Goal: Entertainment & Leisure: Browse casually

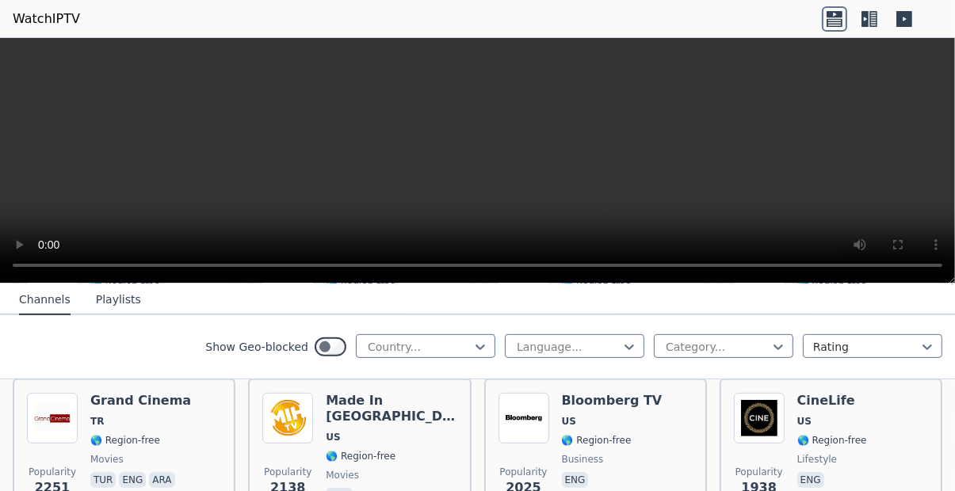
scroll to position [814, 0]
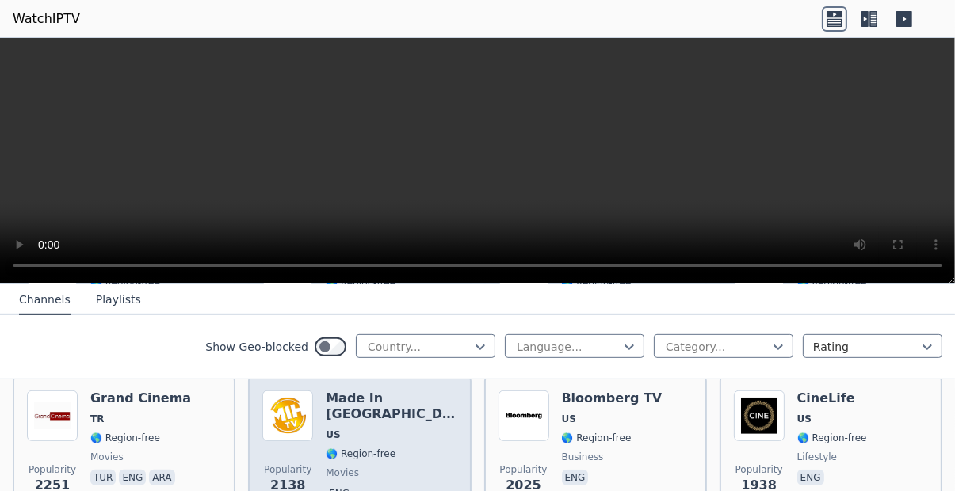
click at [273, 411] on img at bounding box center [287, 416] width 51 height 51
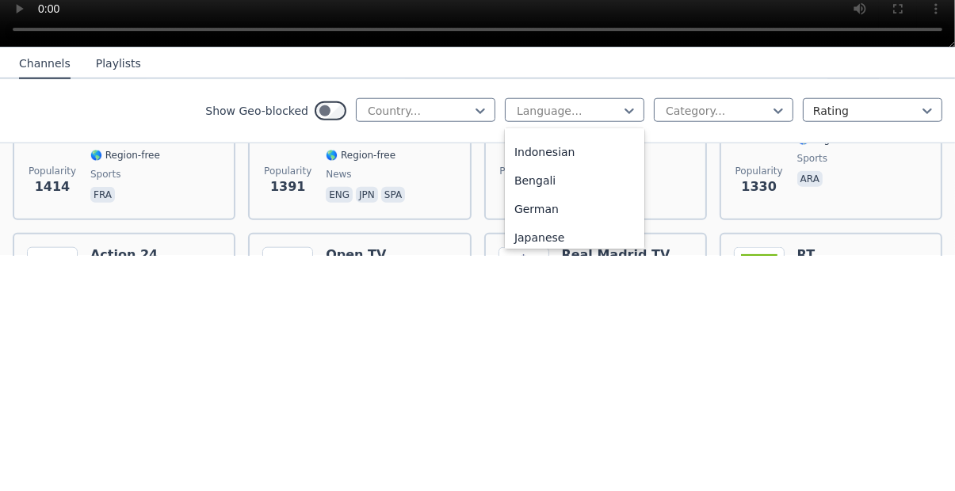
scroll to position [280, 0]
click at [569, 444] on div "German" at bounding box center [574, 444] width 139 height 29
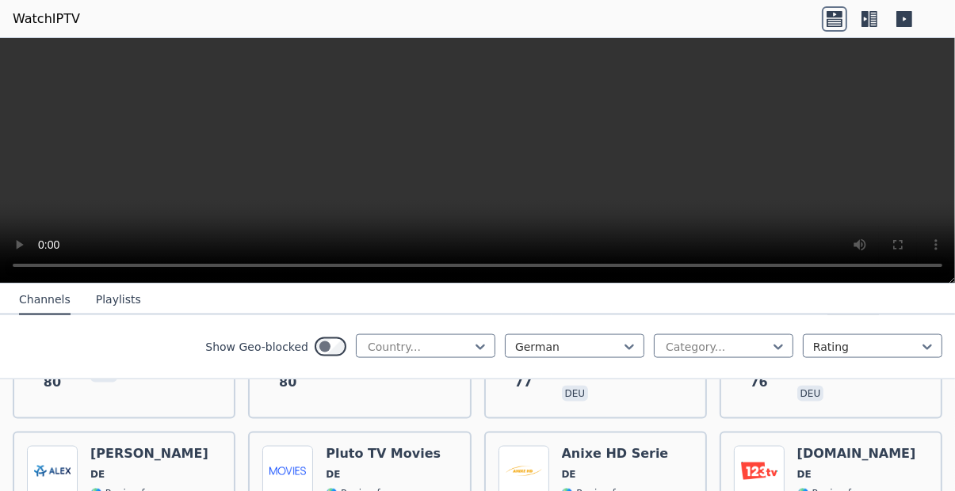
scroll to position [2290, 0]
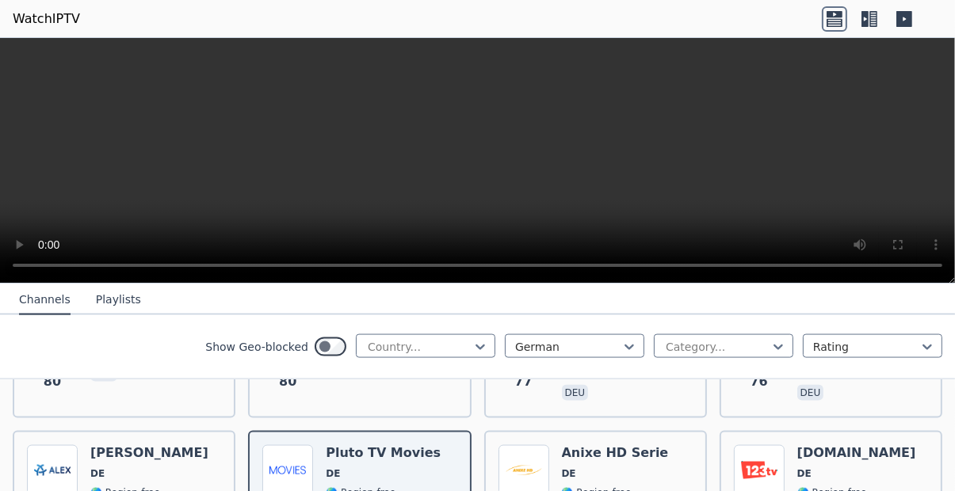
click at [50, 24] on link "WatchIPTV" at bounding box center [46, 19] width 67 height 19
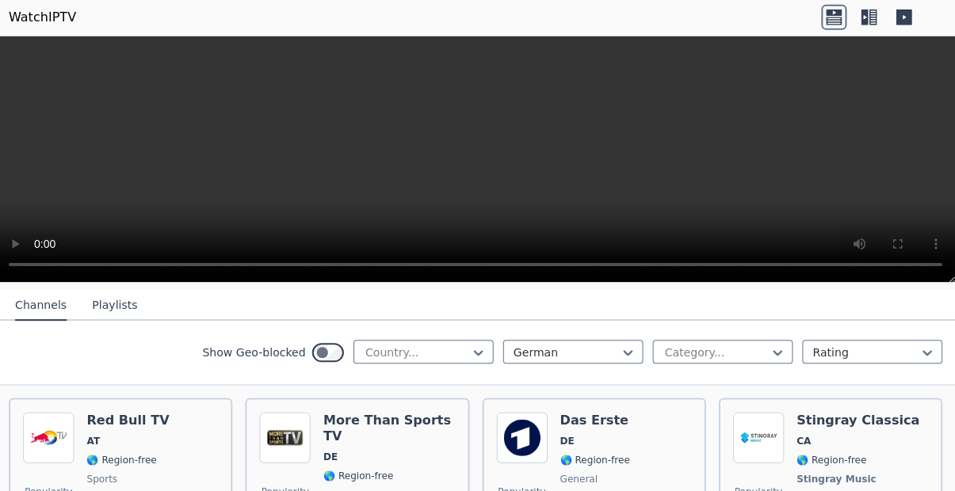
click at [875, 19] on icon at bounding box center [873, 19] width 8 height 16
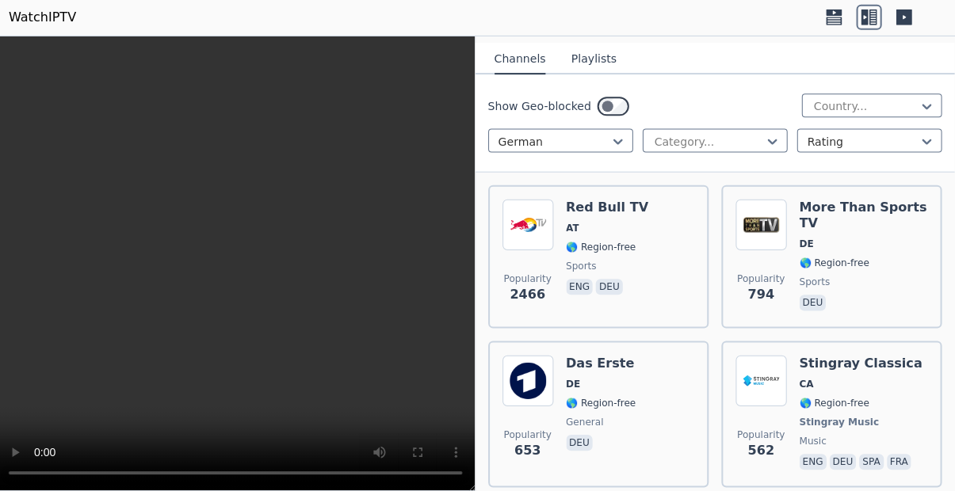
click at [909, 22] on icon at bounding box center [904, 19] width 16 height 16
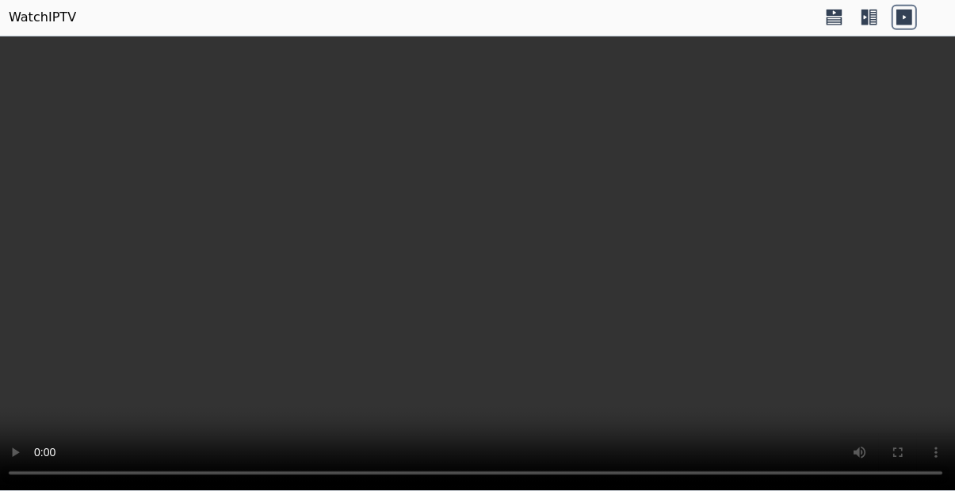
click at [826, 27] on icon at bounding box center [834, 18] width 25 height 25
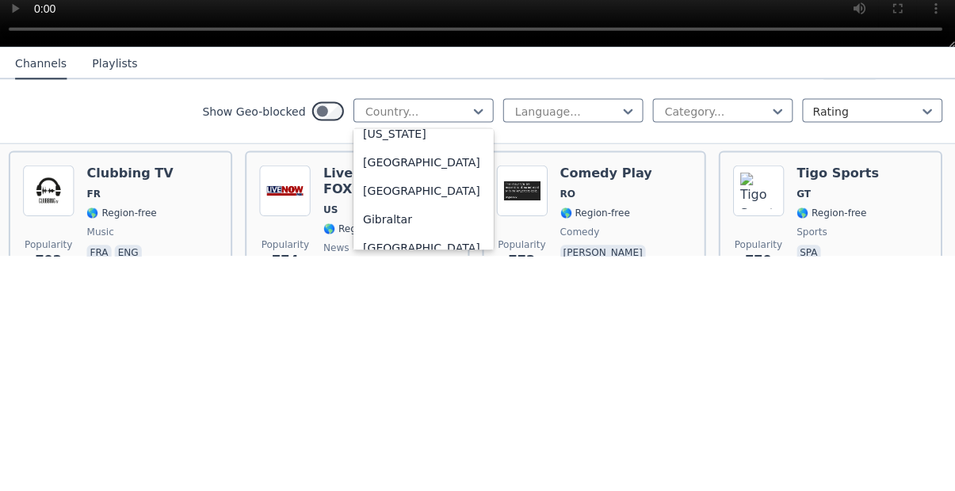
scroll to position [2010, 0]
click at [367, 407] on div "[GEOGRAPHIC_DATA]" at bounding box center [425, 397] width 139 height 29
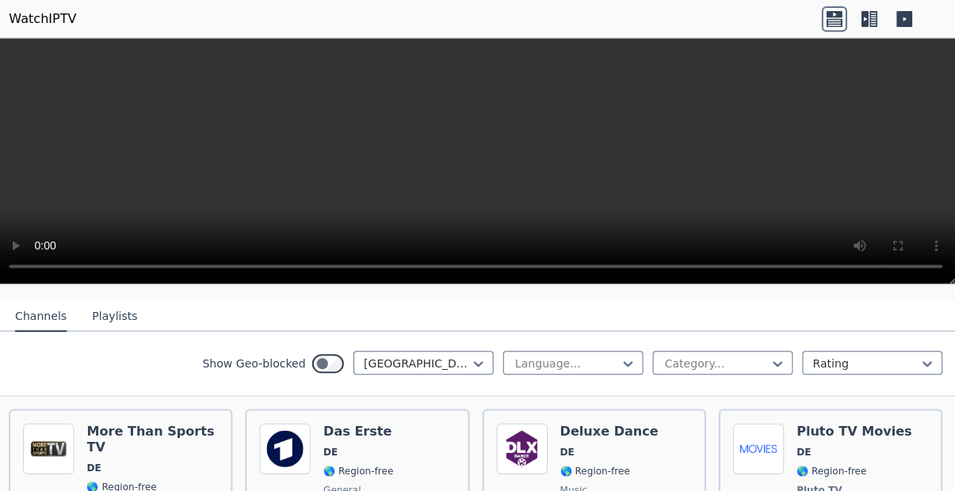
scroll to position [159, 0]
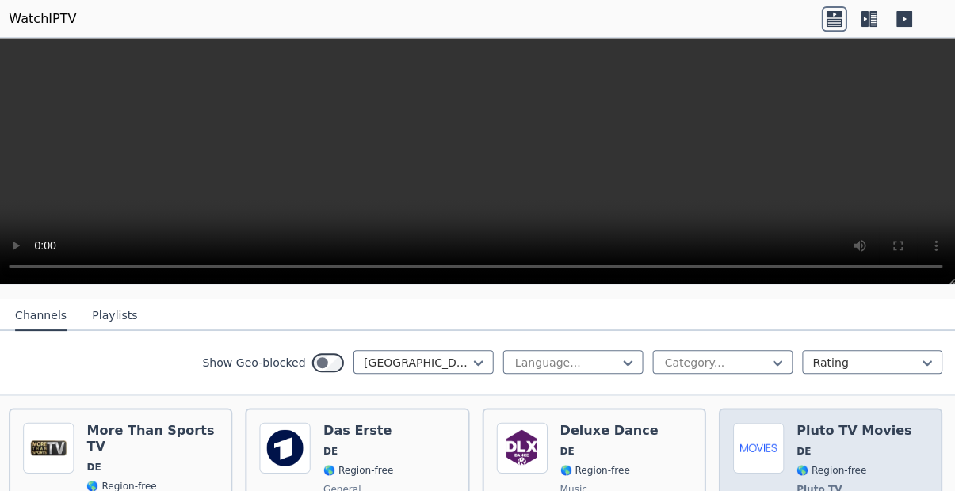
click at [877, 462] on span "🌎 Region-free" at bounding box center [854, 468] width 115 height 13
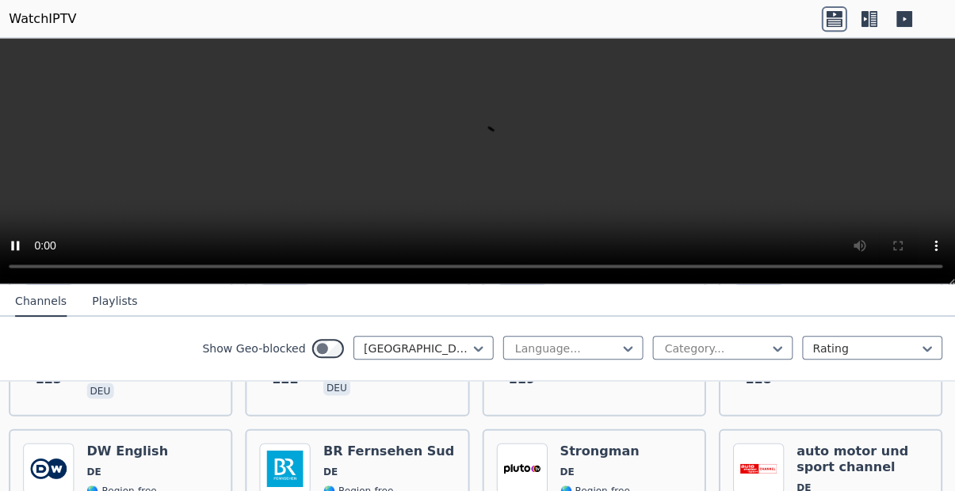
scroll to position [1262, 0]
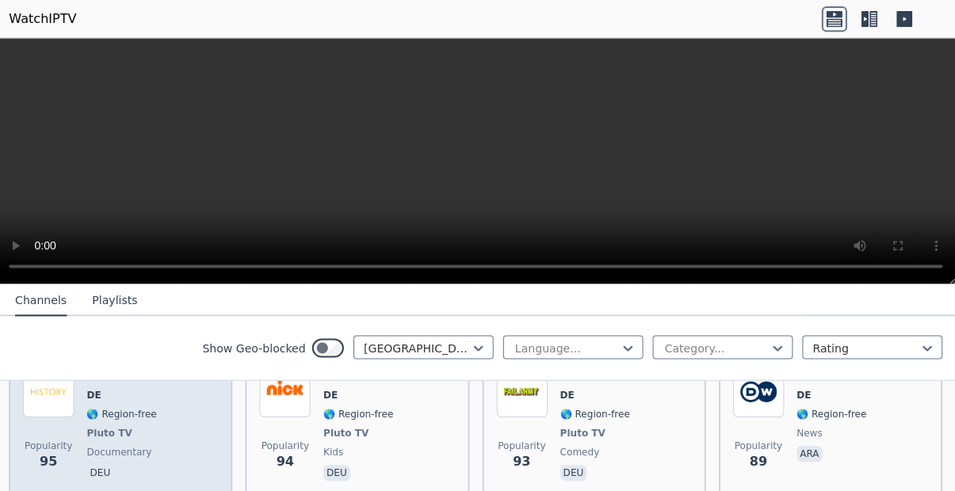
click at [66, 437] on span "Popularity 95" at bounding box center [52, 454] width 51 height 51
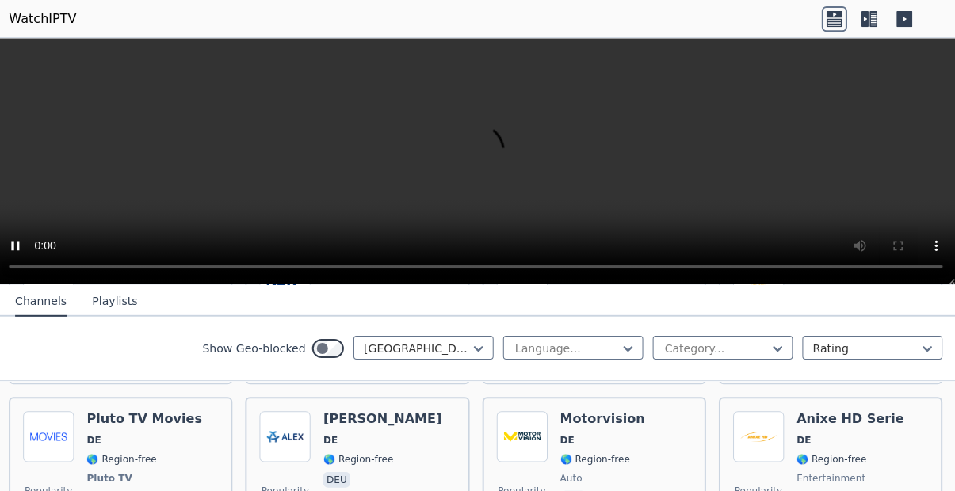
scroll to position [2114, 0]
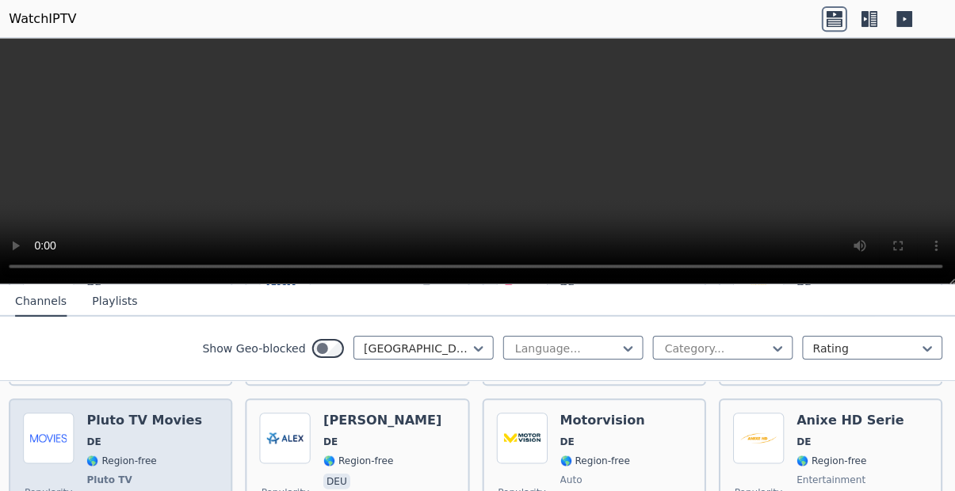
click at [92, 452] on span "🌎 Region-free" at bounding box center [125, 458] width 70 height 13
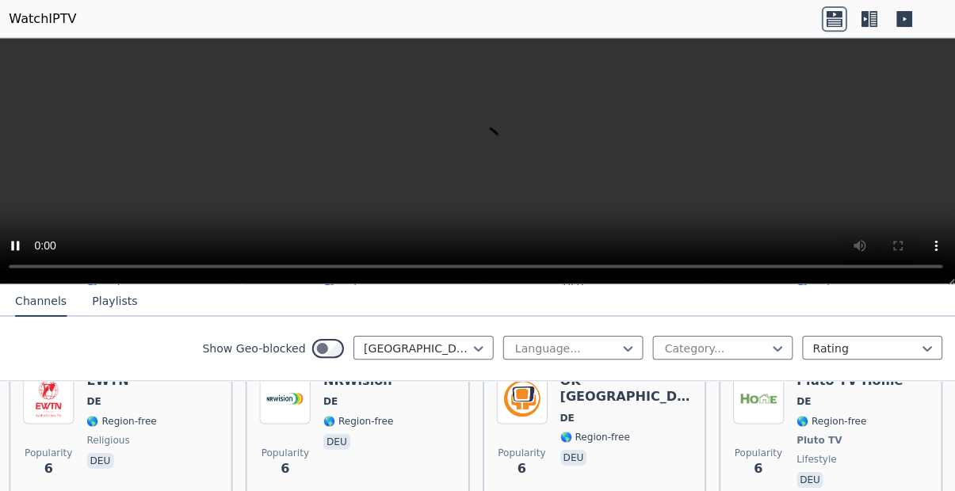
scroll to position [9950, 0]
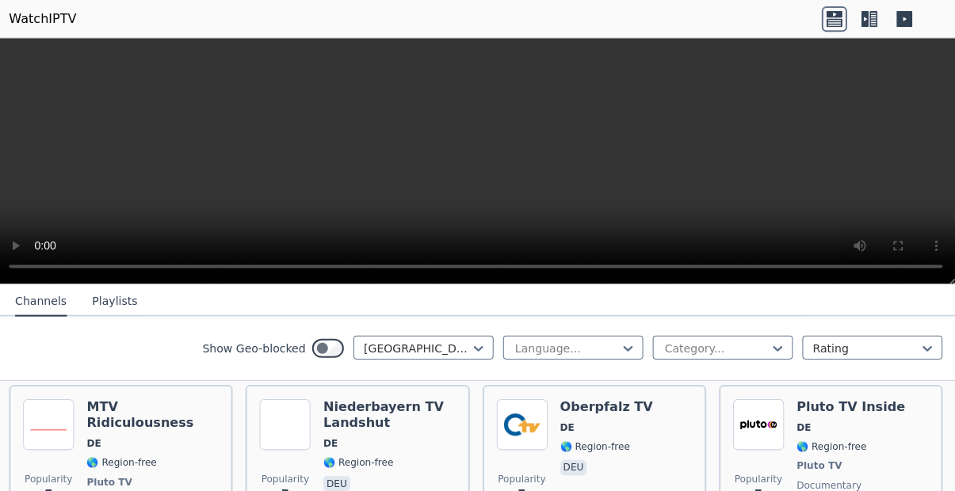
click at [74, 374] on div "Show Geo-blocked [GEOGRAPHIC_DATA] Language... Category... Rating" at bounding box center [477, 347] width 955 height 64
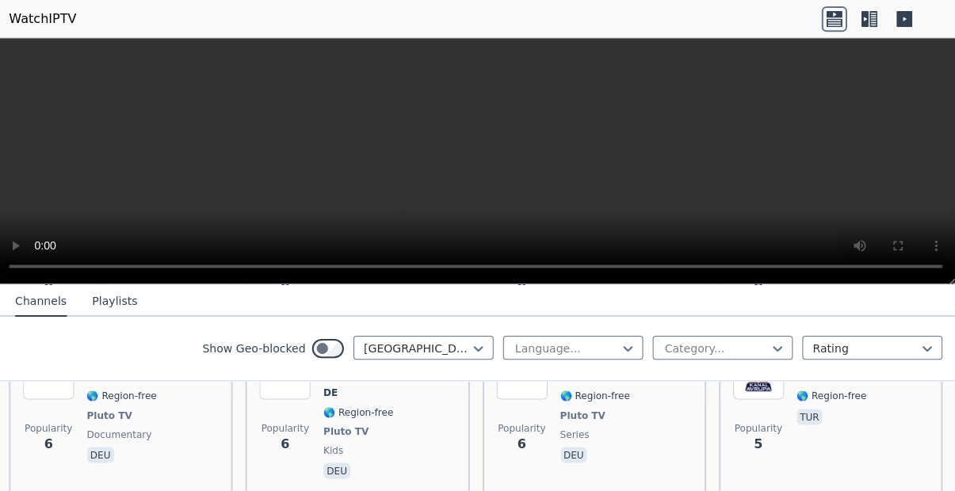
scroll to position [10128, 0]
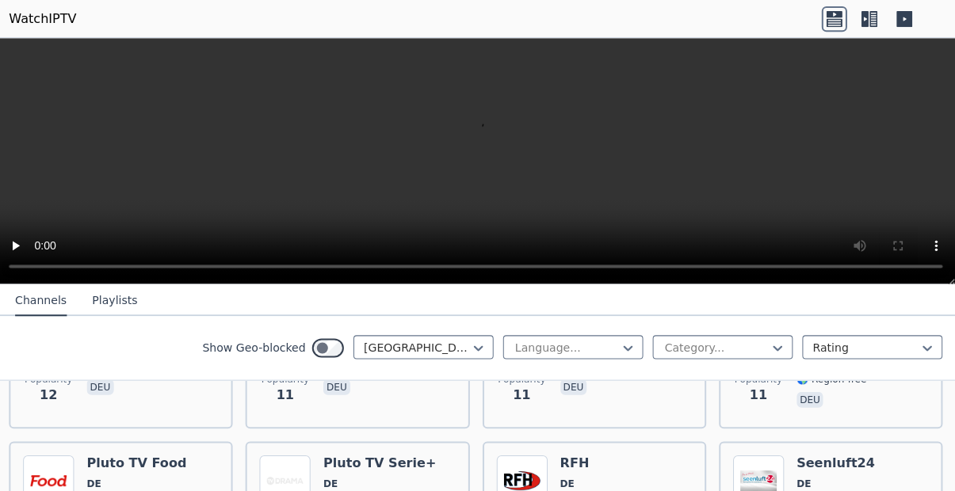
scroll to position [8371, 0]
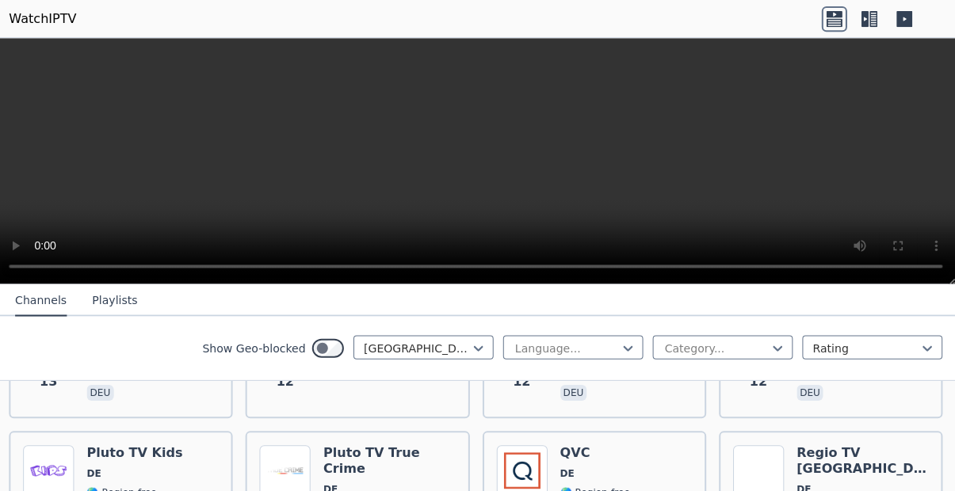
scroll to position [8054, 0]
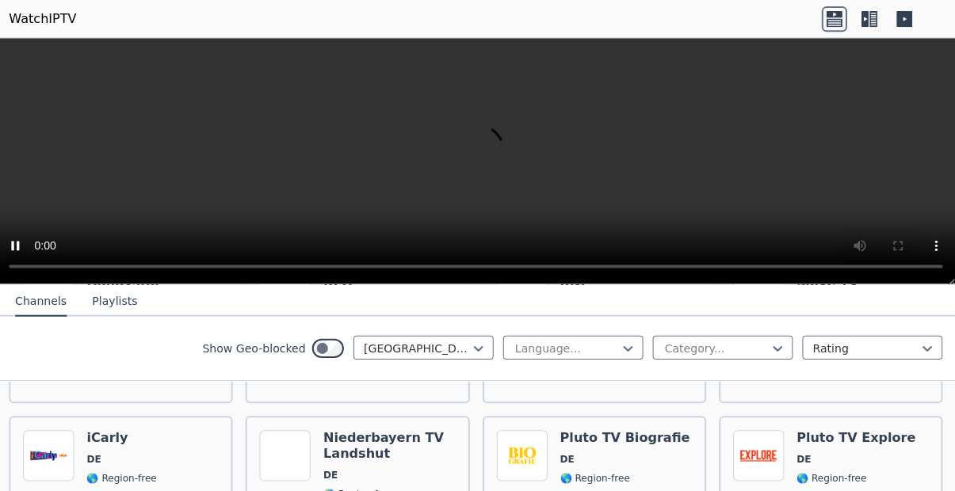
scroll to position [7909, 0]
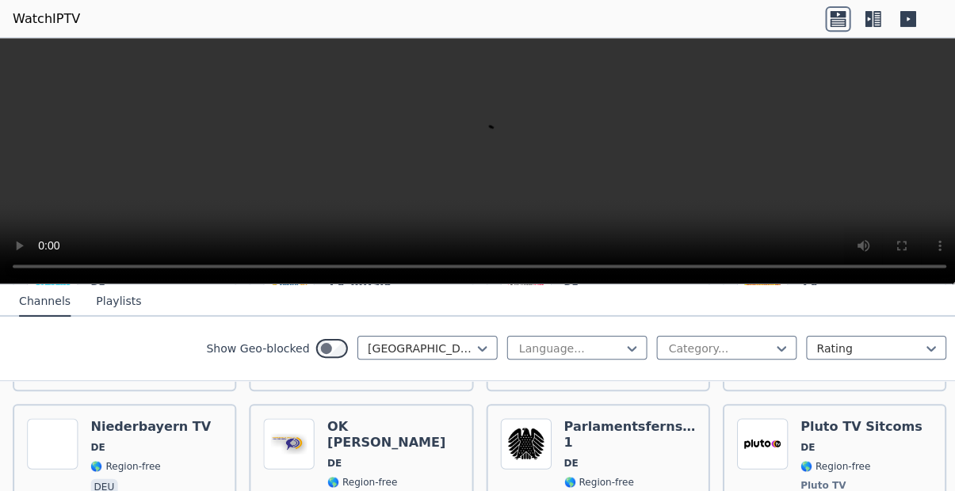
scroll to position [7401, 0]
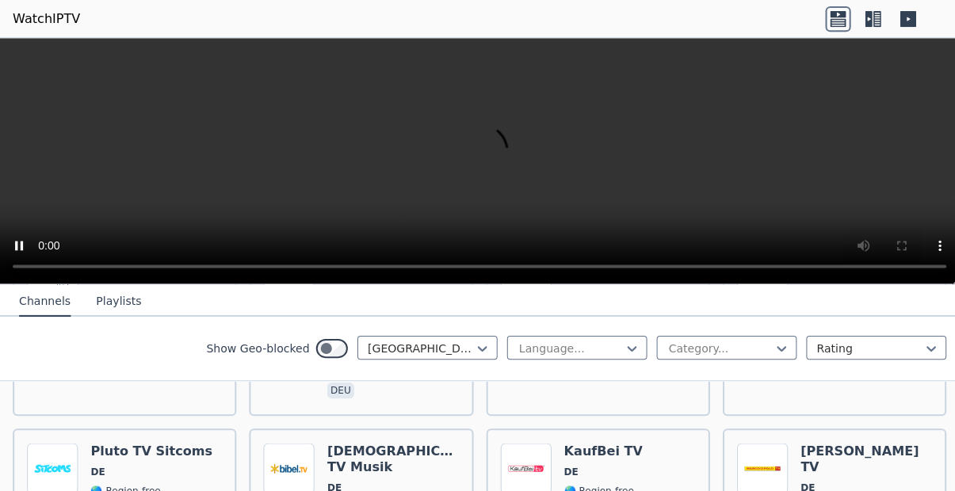
scroll to position [7218, 0]
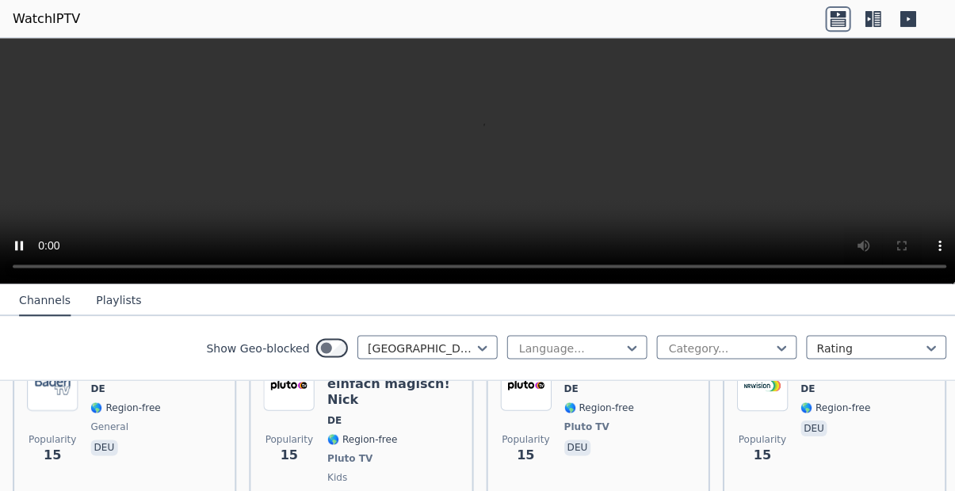
scroll to position [7108, 0]
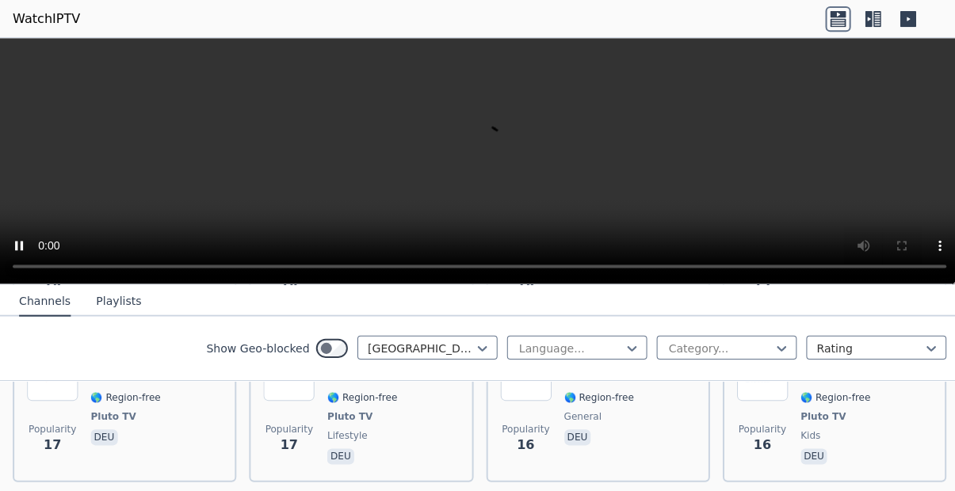
scroll to position [6626, 0]
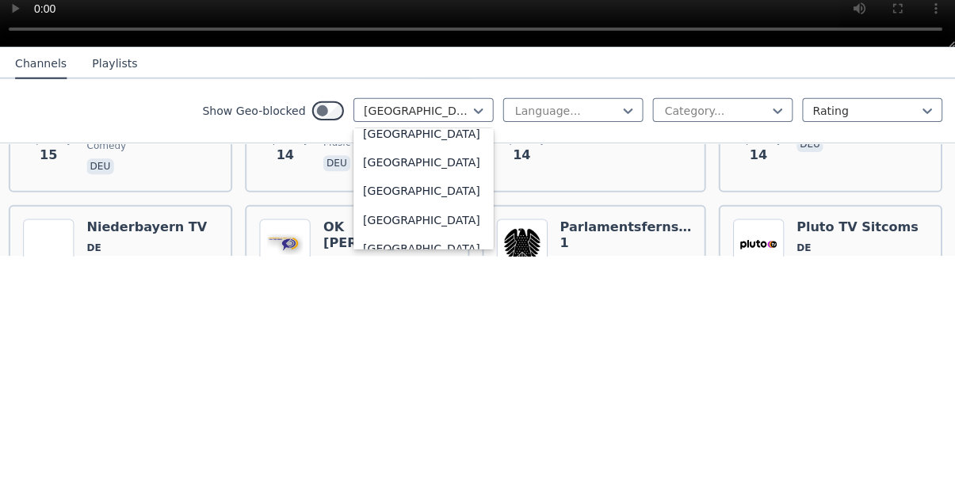
scroll to position [5389, 0]
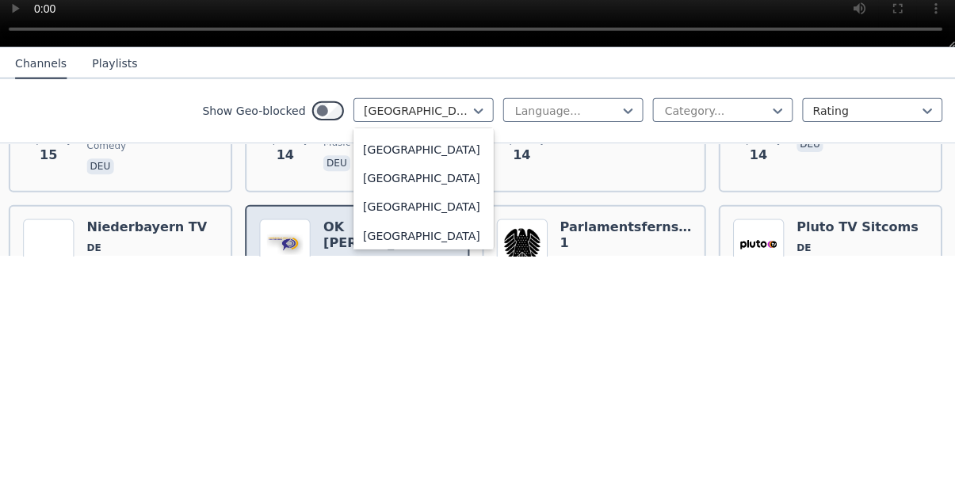
scroll to position [5427, 0]
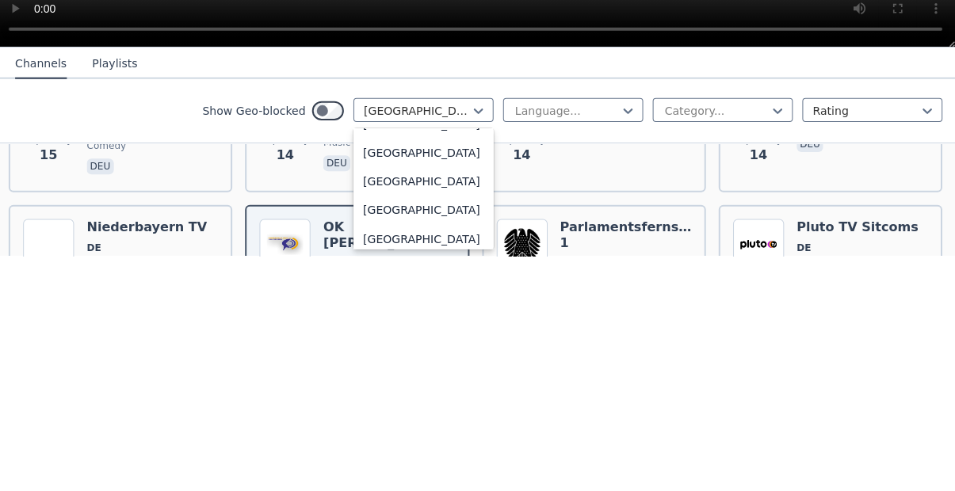
click at [372, 383] on div "[GEOGRAPHIC_DATA]" at bounding box center [425, 389] width 139 height 29
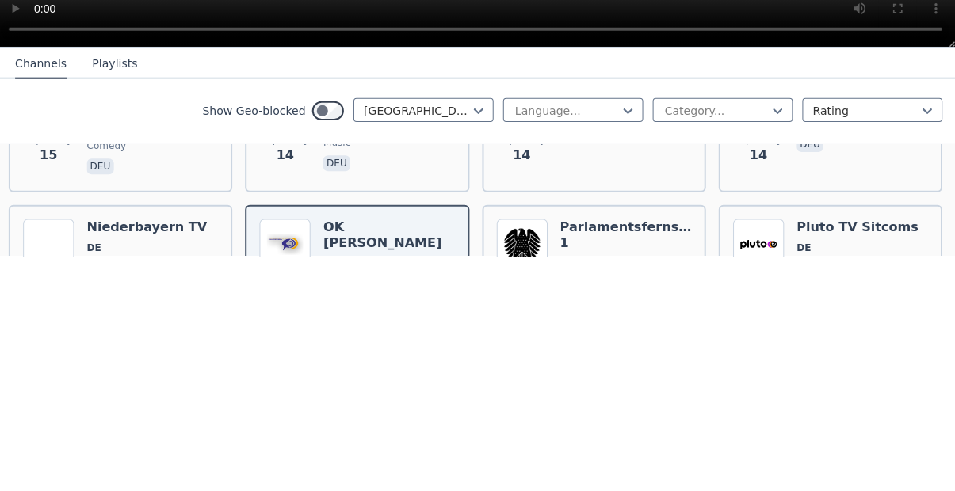
scroll to position [0, 0]
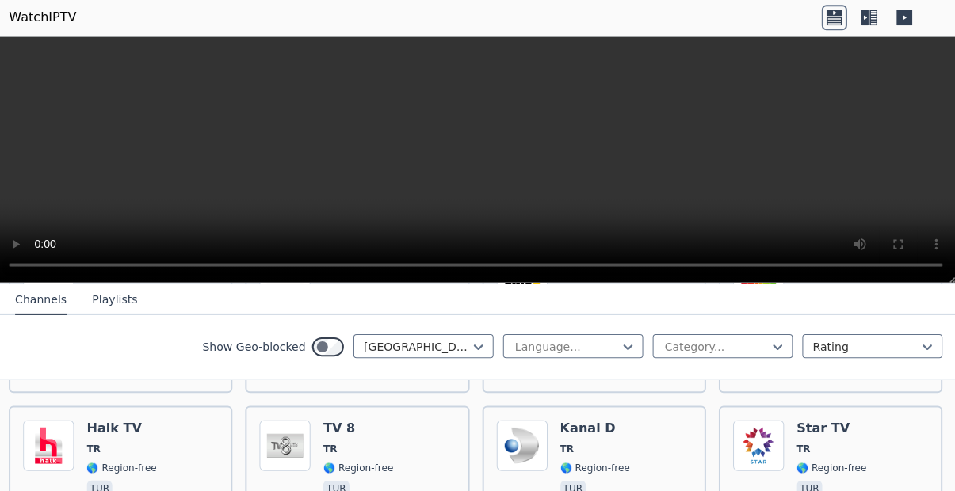
scroll to position [317, 0]
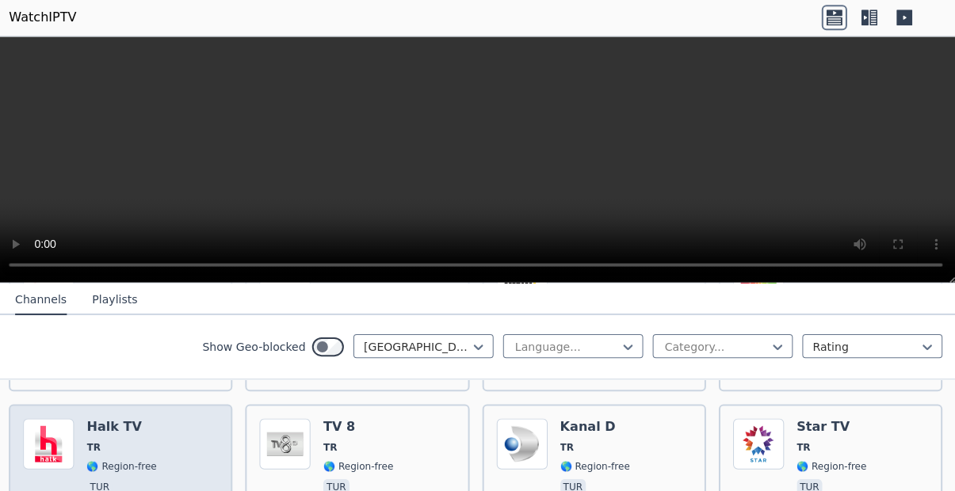
click at [92, 425] on div "Halk TV TR 🌎 Region-free tur" at bounding box center [125, 475] width 70 height 114
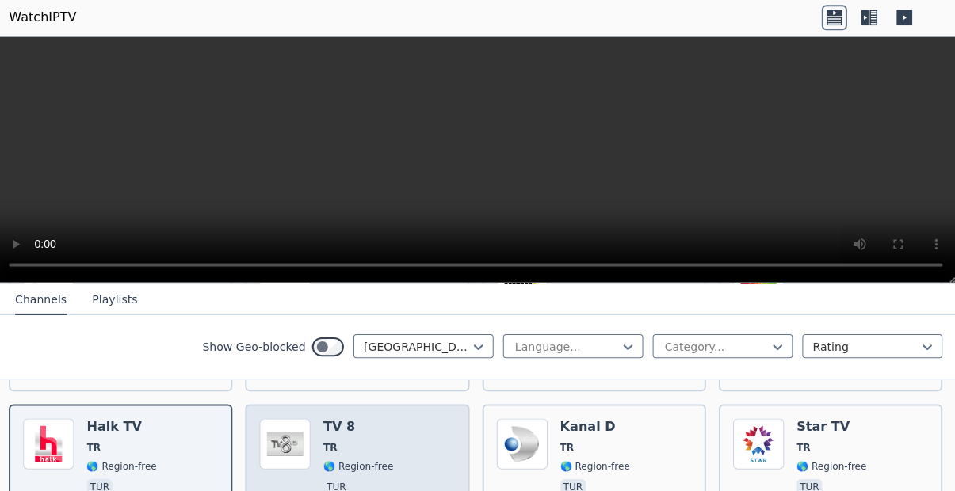
click at [311, 429] on img at bounding box center [287, 443] width 51 height 51
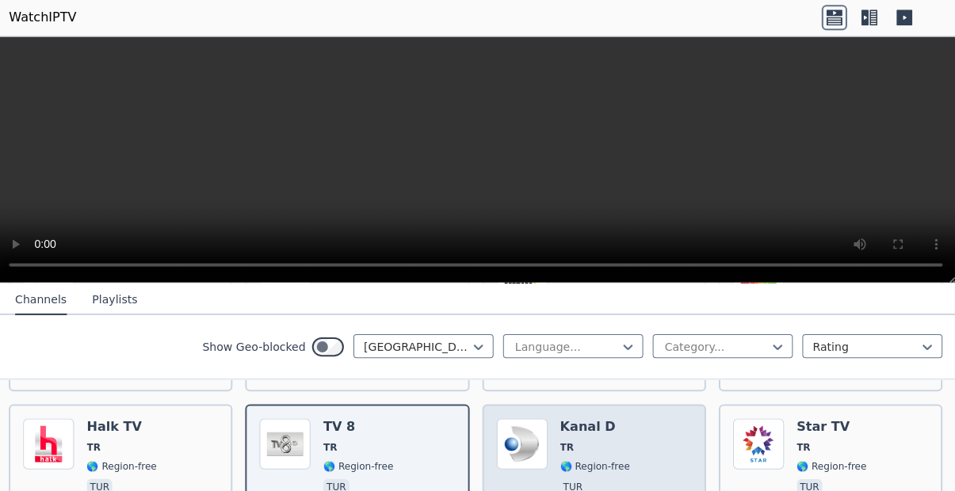
click at [555, 440] on div "Popularity 298 Kanal D TR 🌎 Region-free tur" at bounding box center [595, 475] width 194 height 114
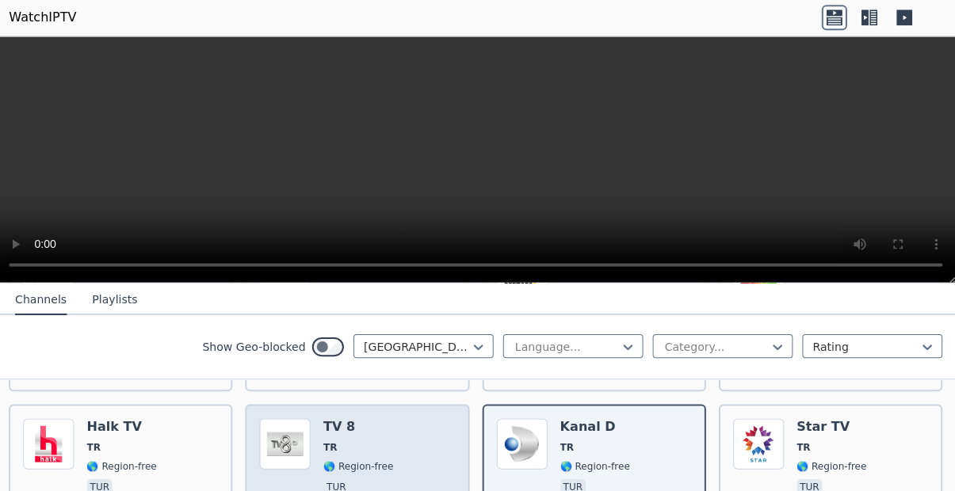
click at [323, 427] on div "Popularity 319 TV 8 TR 🌎 Region-free tur" at bounding box center [359, 475] width 194 height 114
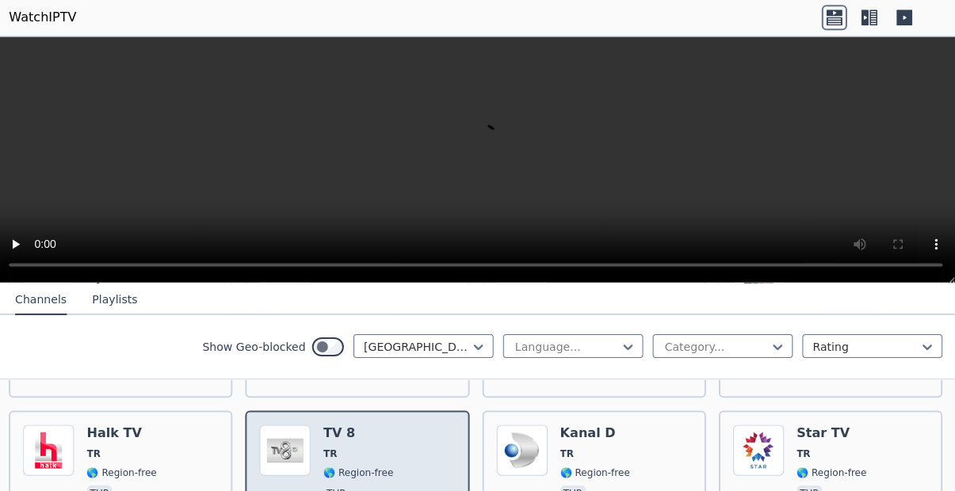
scroll to position [309, 0]
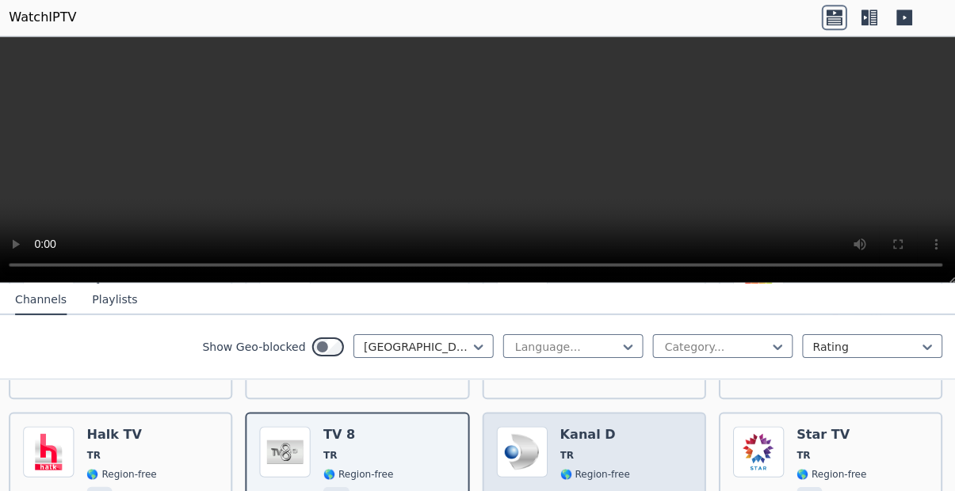
click at [528, 456] on img at bounding box center [523, 451] width 51 height 51
